Goal: Task Accomplishment & Management: Use online tool/utility

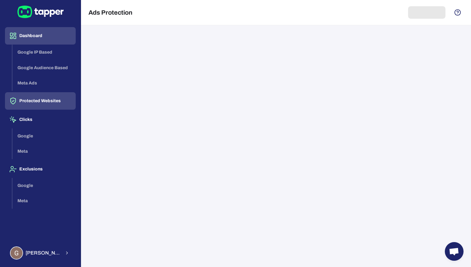
click at [26, 37] on button "Dashboard" at bounding box center [40, 35] width 71 height 17
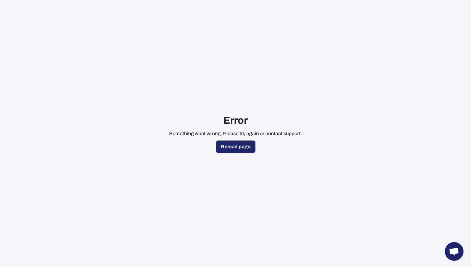
click at [240, 147] on button "Reload page" at bounding box center [236, 146] width 40 height 12
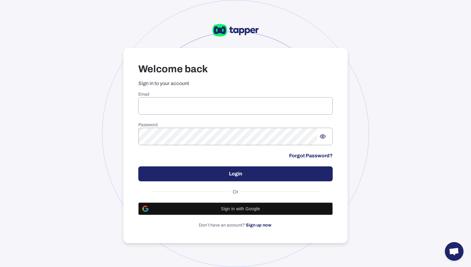
type input "**********"
click at [252, 176] on button "Login" at bounding box center [235, 173] width 194 height 15
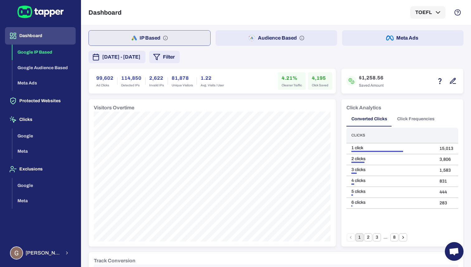
click at [258, 39] on button "Audience Based" at bounding box center [275, 38] width 121 height 16
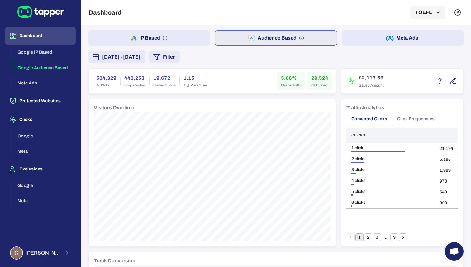
click at [170, 39] on button "IP Based" at bounding box center [148, 38] width 121 height 16
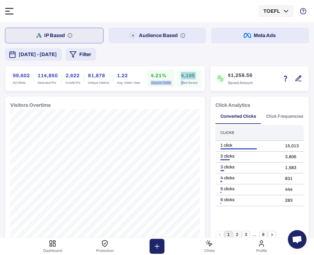
drag, startPoint x: 152, startPoint y: 84, endPoint x: 183, endPoint y: 84, distance: 31.1
click at [183, 84] on div "4.21% Cleaner Traffic 4,195 Click Saved" at bounding box center [174, 78] width 54 height 17
click at [174, 84] on div "4.21% Cleaner Traffic" at bounding box center [161, 78] width 28 height 17
drag, startPoint x: 181, startPoint y: 84, endPoint x: 195, endPoint y: 84, distance: 14.9
click at [196, 84] on div "4,195 Click Saved" at bounding box center [189, 78] width 24 height 17
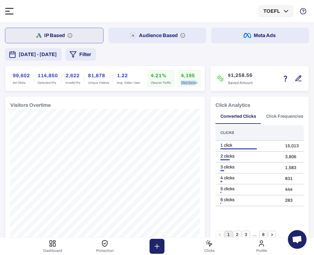
click at [195, 84] on span "Click Saved" at bounding box center [189, 83] width 16 height 4
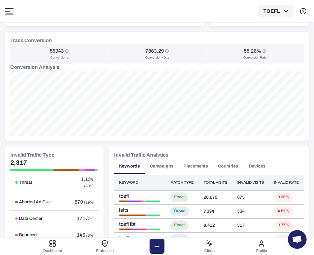
scroll to position [194, 0]
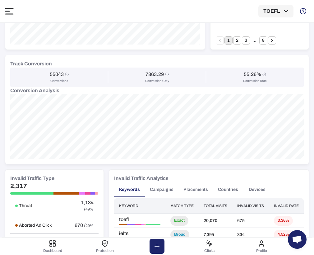
click at [57, 62] on div "Track Conversion" at bounding box center [157, 63] width 294 height 7
drag, startPoint x: 44, startPoint y: 77, endPoint x: 116, endPoint y: 82, distance: 72.6
click at [116, 82] on div "55043 Conversions 7863.29 Conversion / Day 55.26% Conversion Rate" at bounding box center [157, 77] width 294 height 19
click at [116, 82] on div "7863.29 Conversion / Day" at bounding box center [157, 77] width 90 height 12
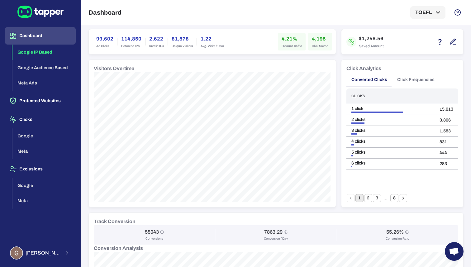
scroll to position [0, 0]
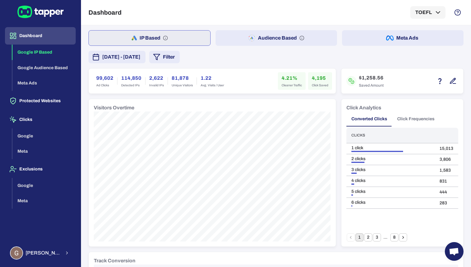
click at [203, 104] on div "Visitors Overtime" at bounding box center [212, 107] width 237 height 7
